Goal: Navigation & Orientation: Find specific page/section

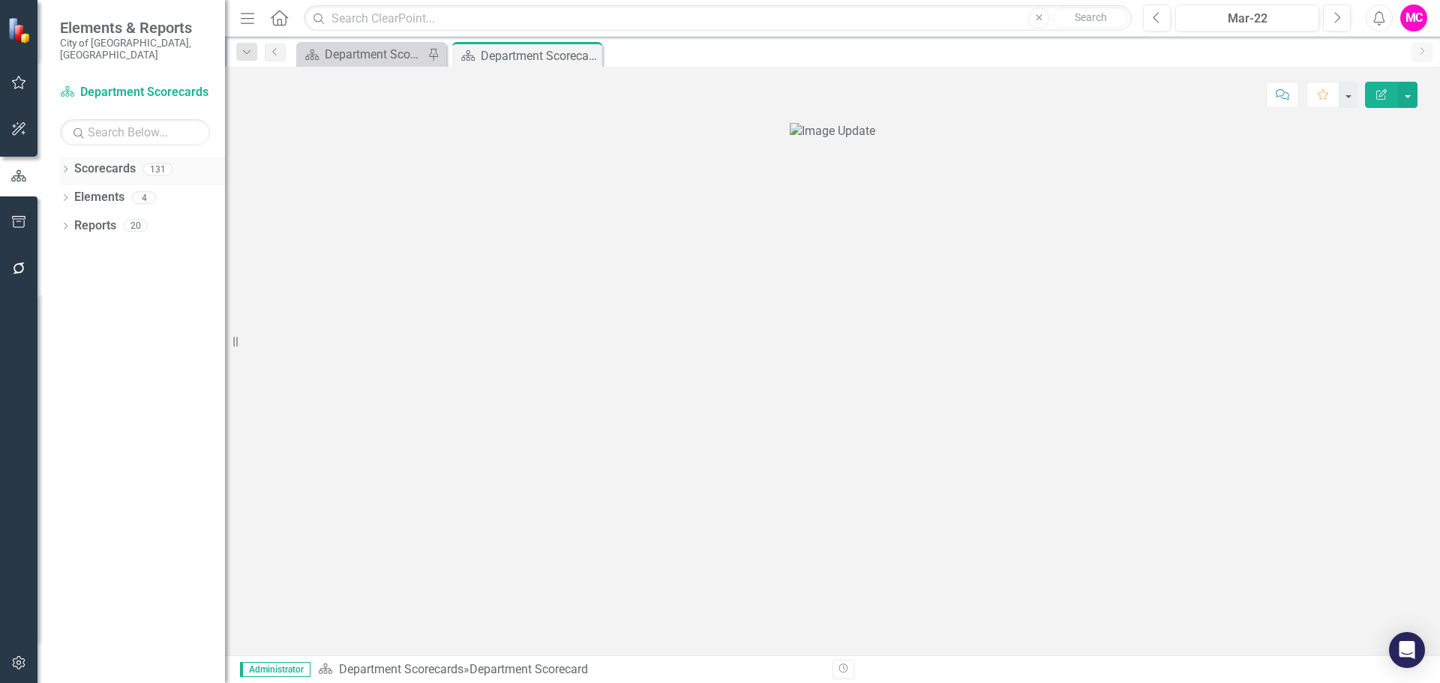
click at [67, 166] on icon "Dropdown" at bounding box center [65, 170] width 10 height 8
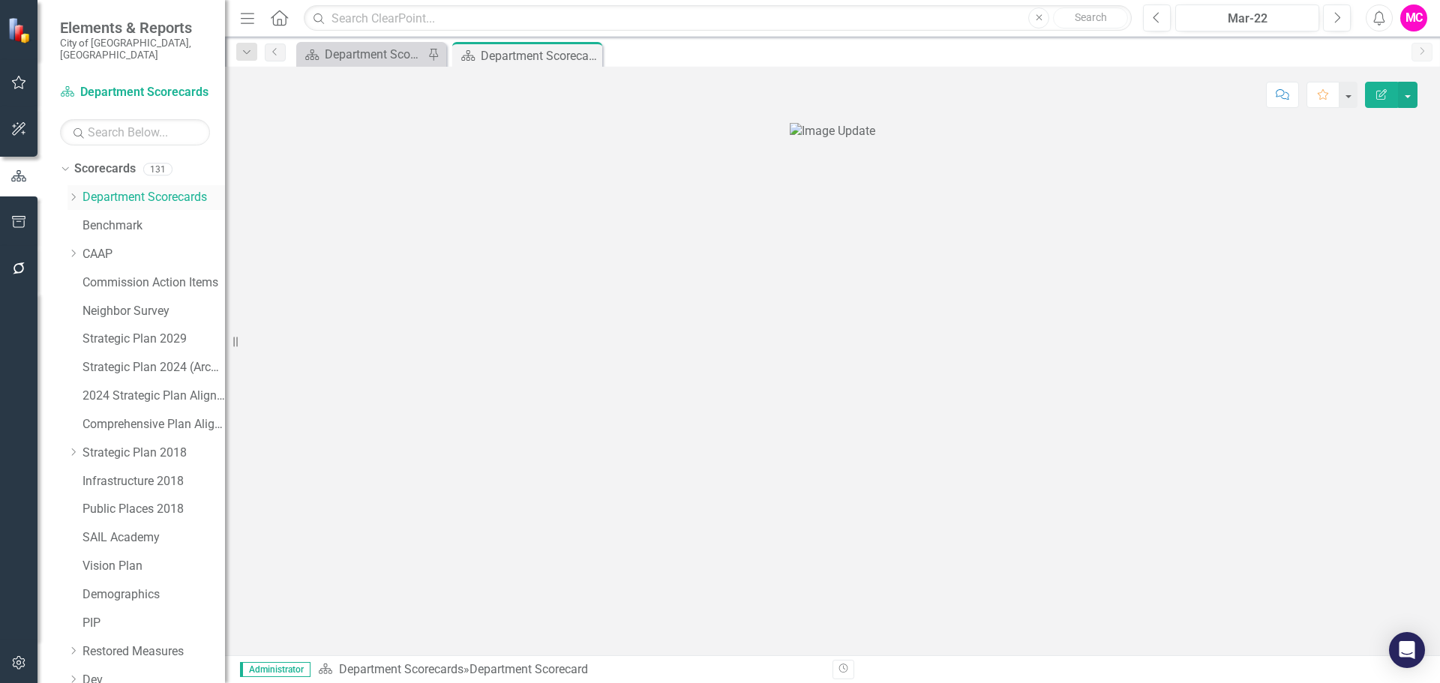
click at [73, 193] on icon at bounding box center [74, 196] width 4 height 7
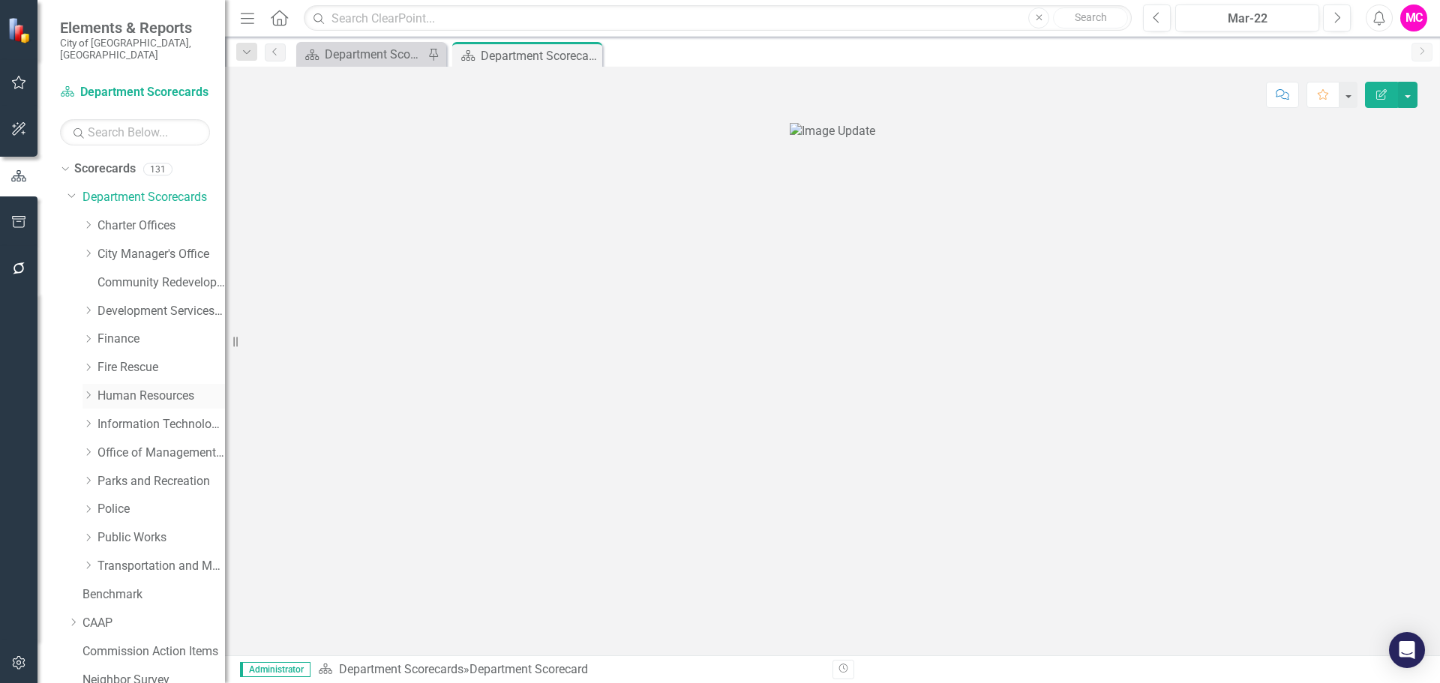
click at [86, 391] on icon "Dropdown" at bounding box center [87, 395] width 11 height 9
click at [172, 388] on link "Human Resources" at bounding box center [160, 396] width 127 height 17
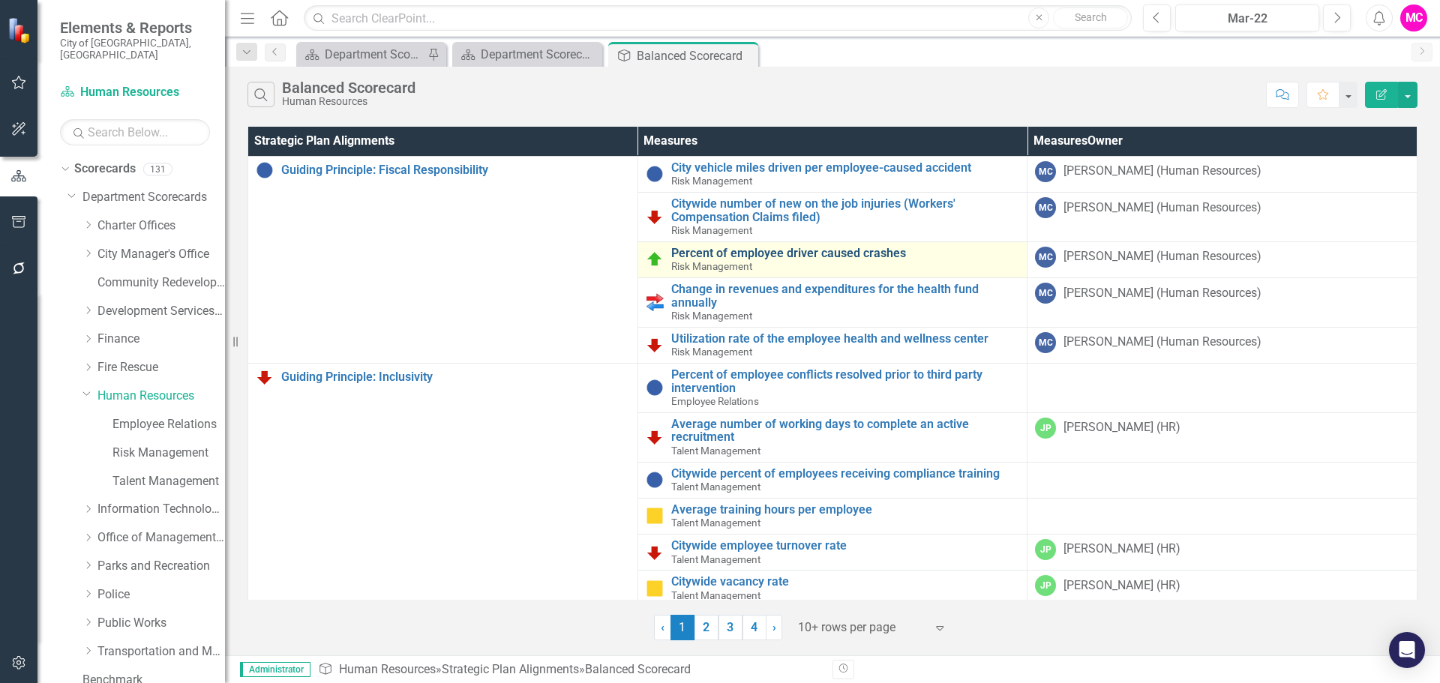
click at [860, 249] on link "Percent of employee driver caused crashes" at bounding box center [845, 253] width 349 height 13
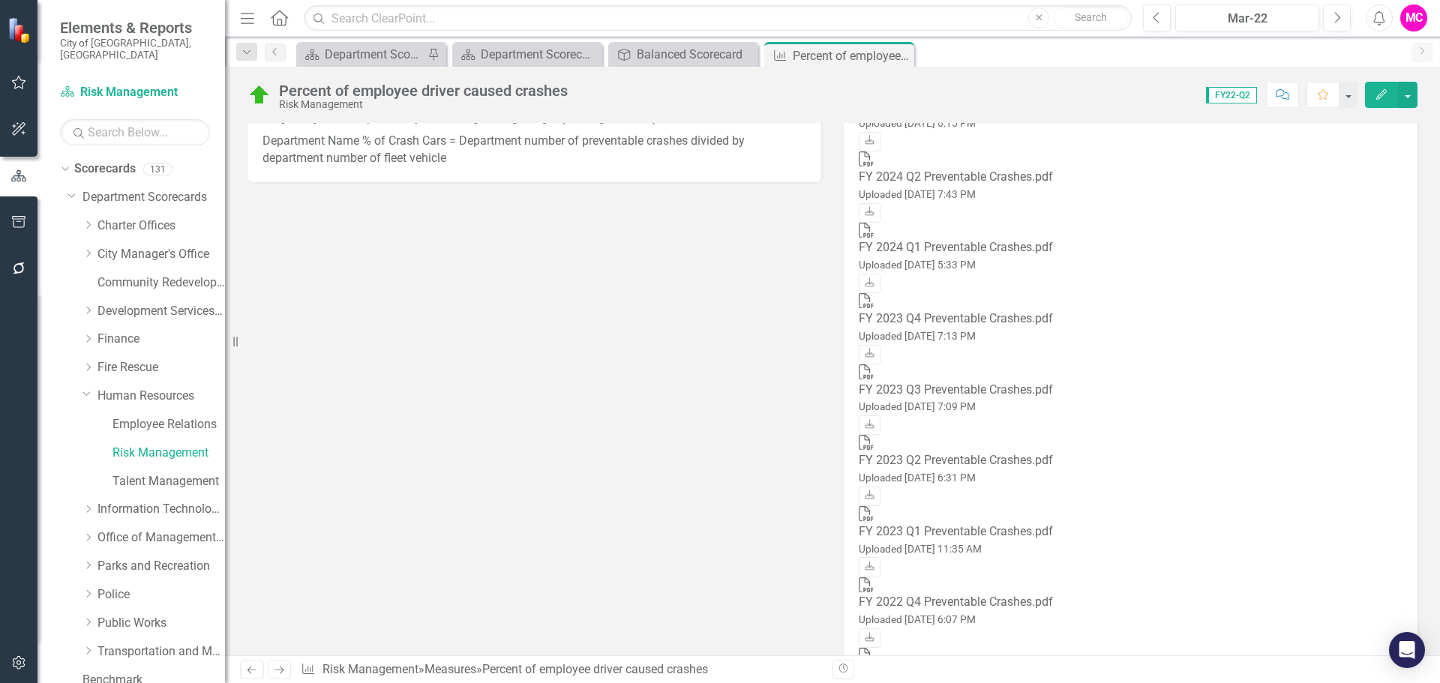
scroll to position [1680, 0]
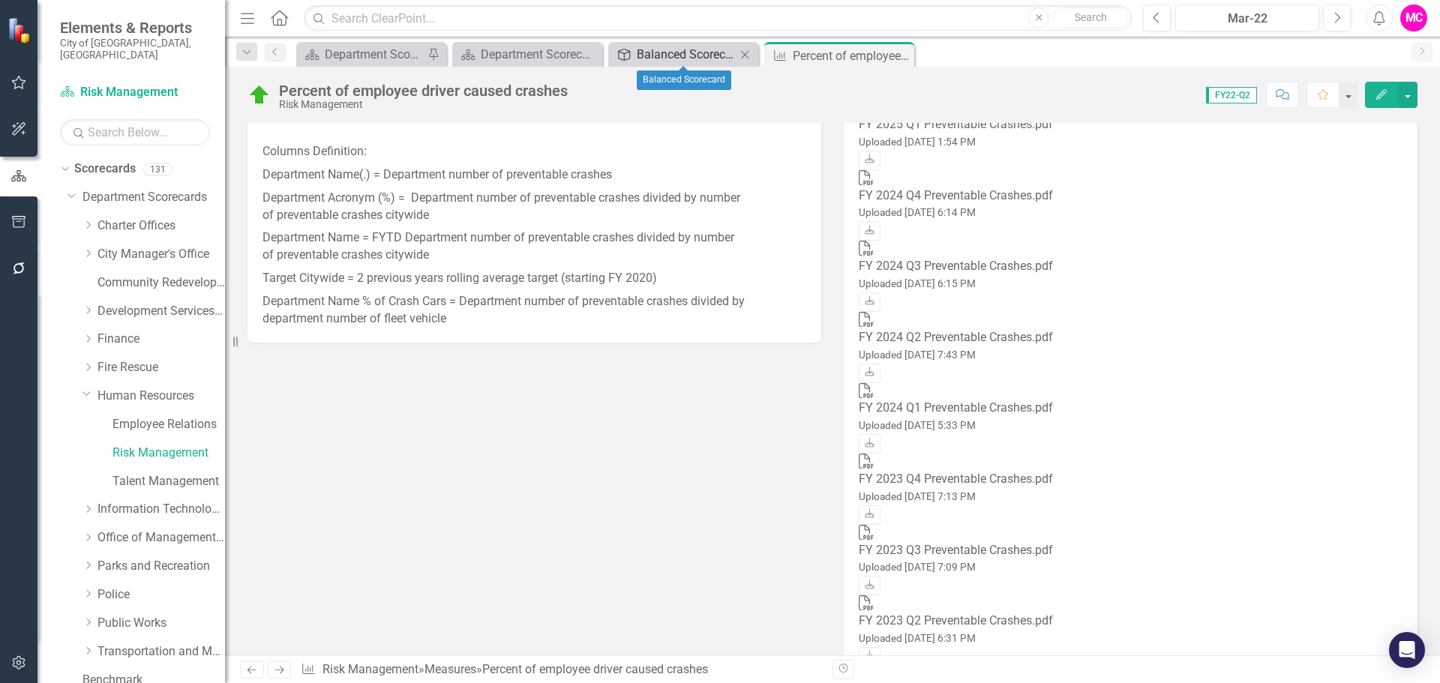
click at [668, 59] on div "Balanced Scorecard" at bounding box center [686, 54] width 99 height 19
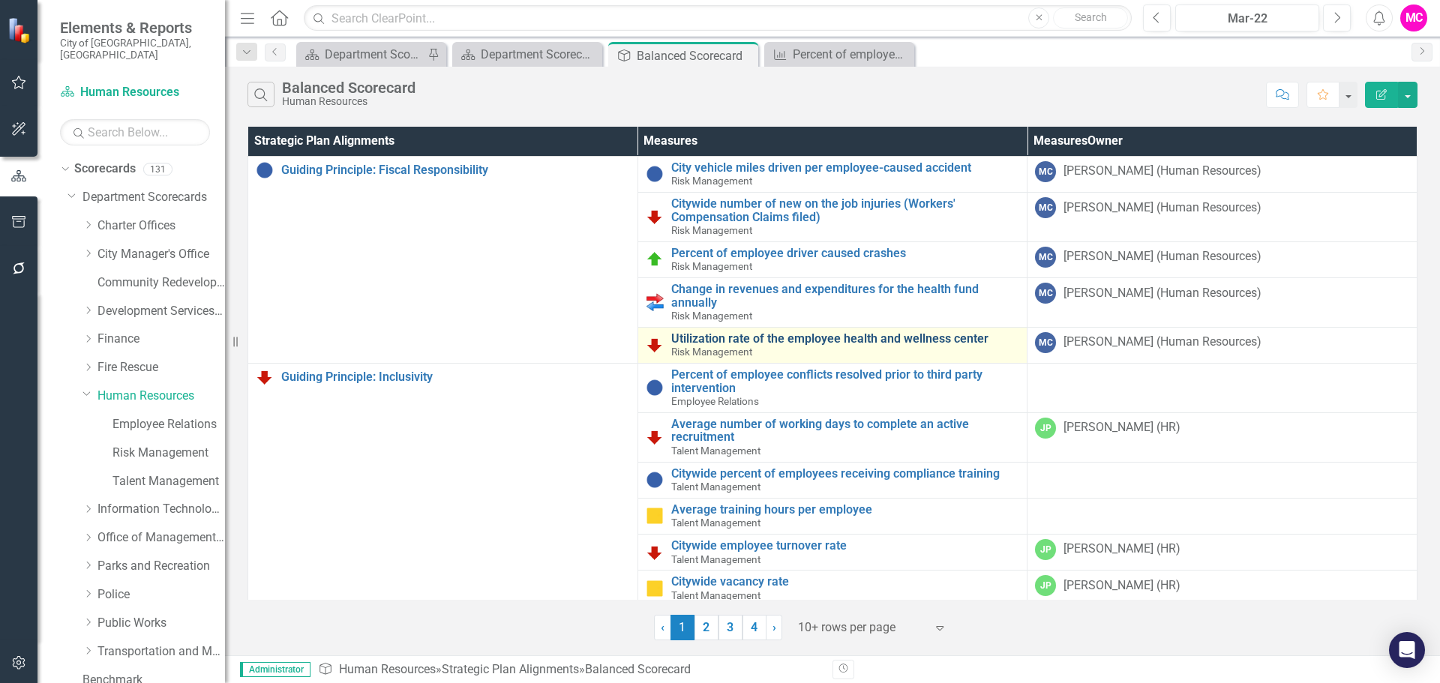
click at [763, 340] on link "Utilization rate of the employee health and wellness center" at bounding box center [845, 338] width 349 height 13
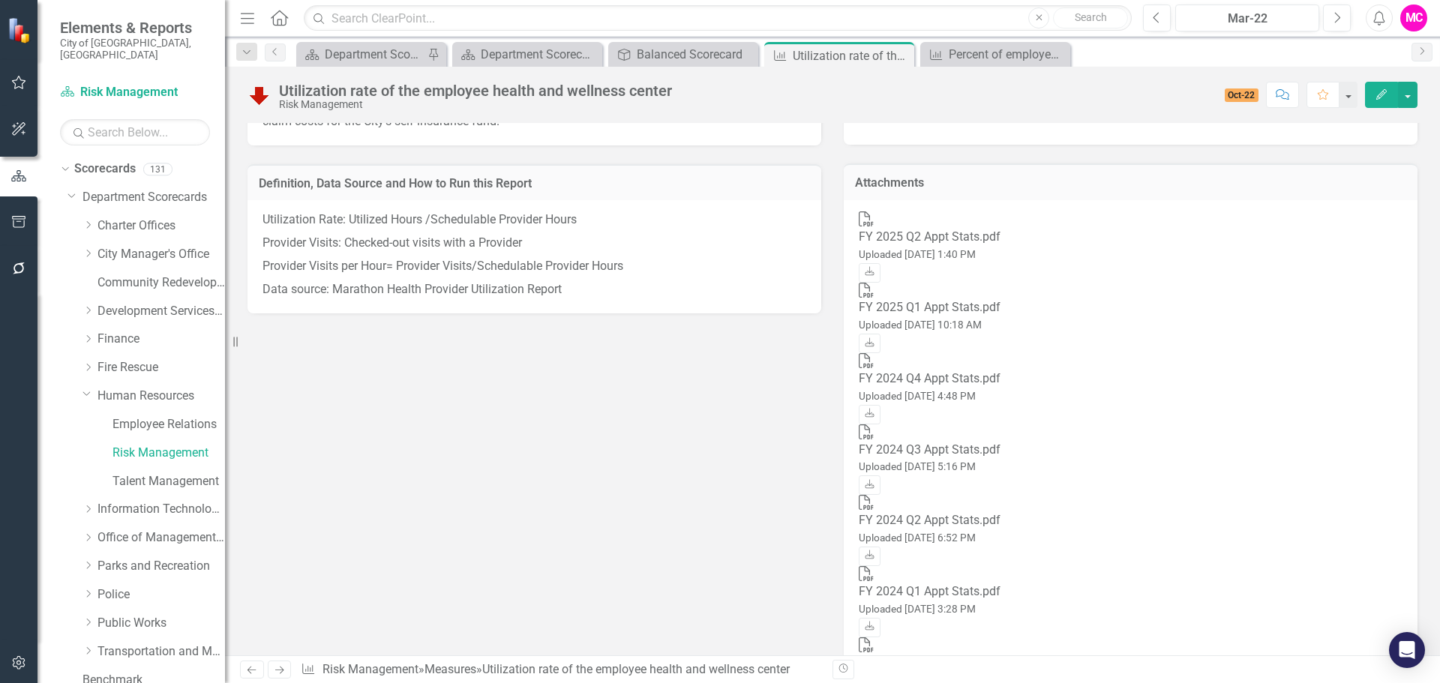
scroll to position [590, 0]
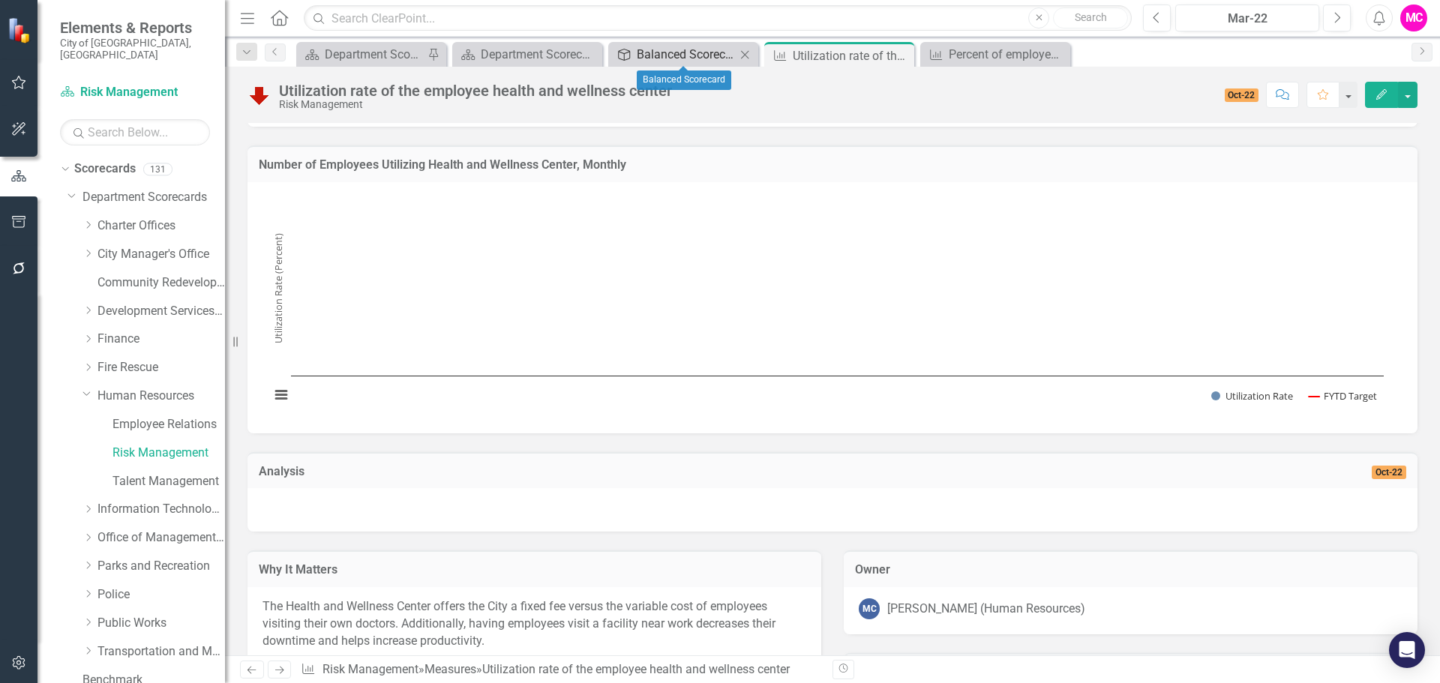
click at [719, 55] on div "Balanced Scorecard" at bounding box center [686, 54] width 99 height 19
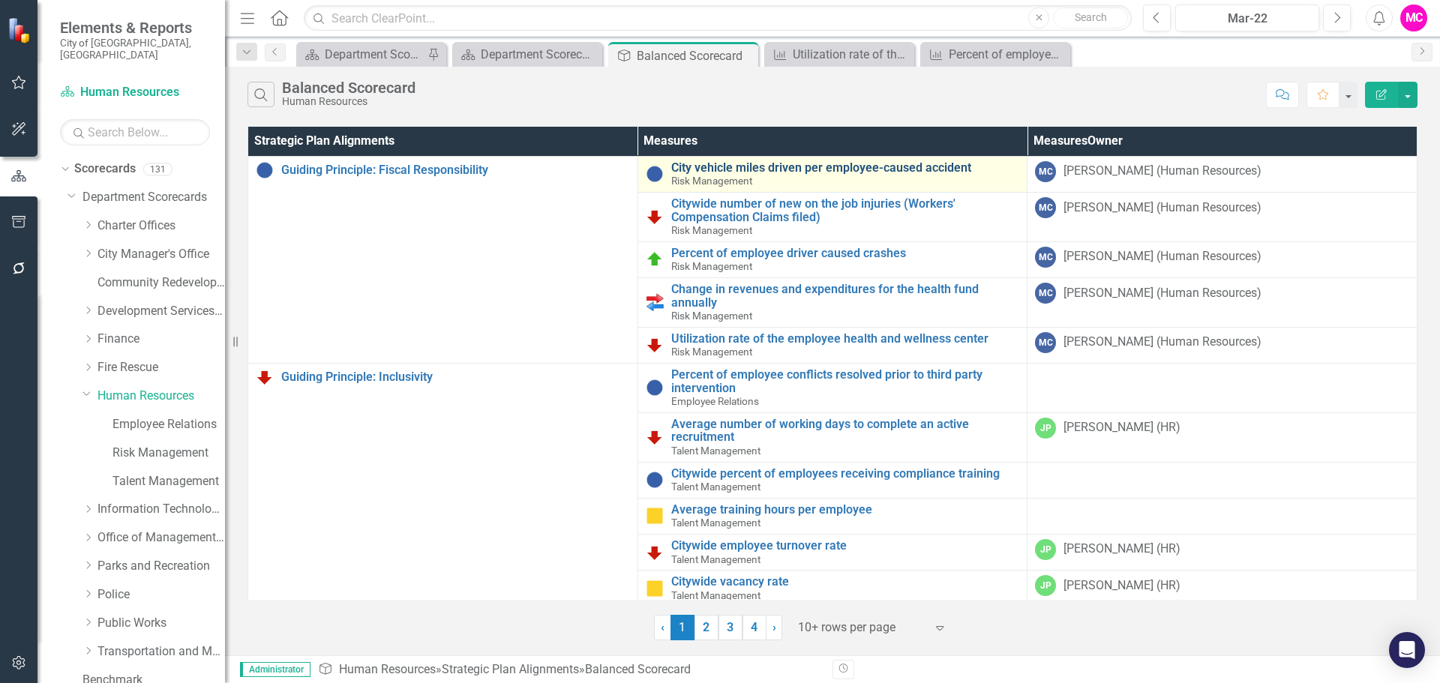
click at [814, 163] on link "City vehicle miles driven per employee-caused accident" at bounding box center [845, 167] width 349 height 13
